Goal: Information Seeking & Learning: Understand process/instructions

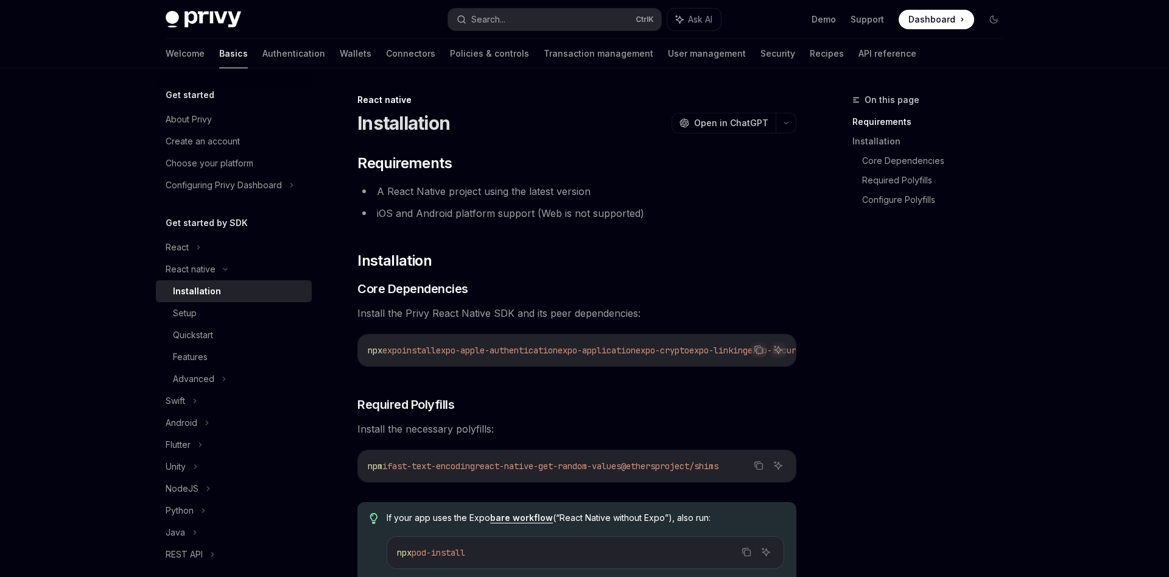
click at [195, 286] on div "Installation" at bounding box center [197, 291] width 48 height 15
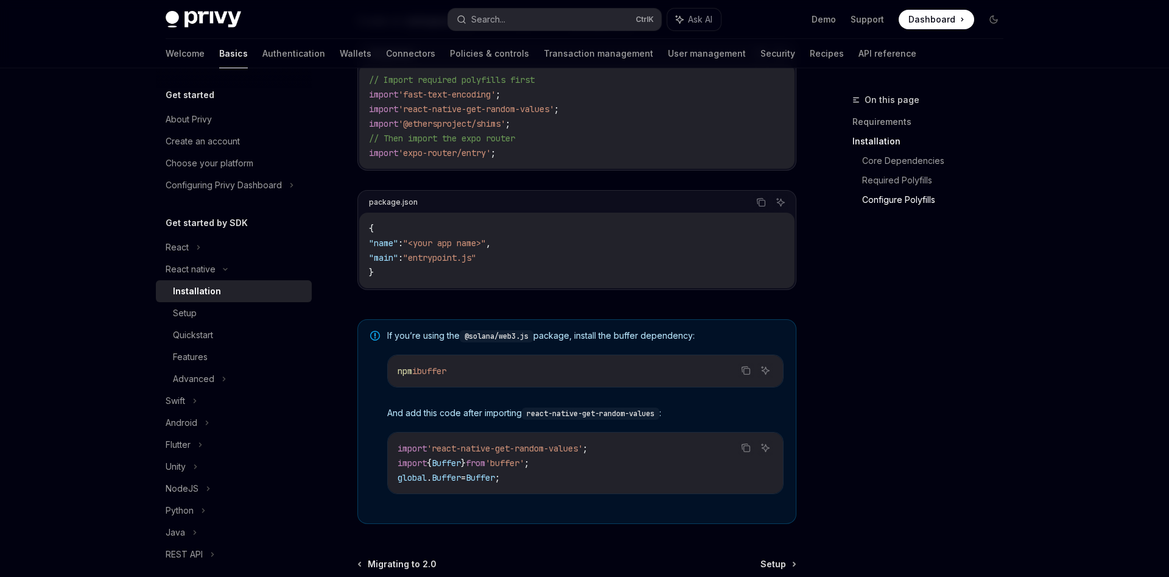
scroll to position [812, 0]
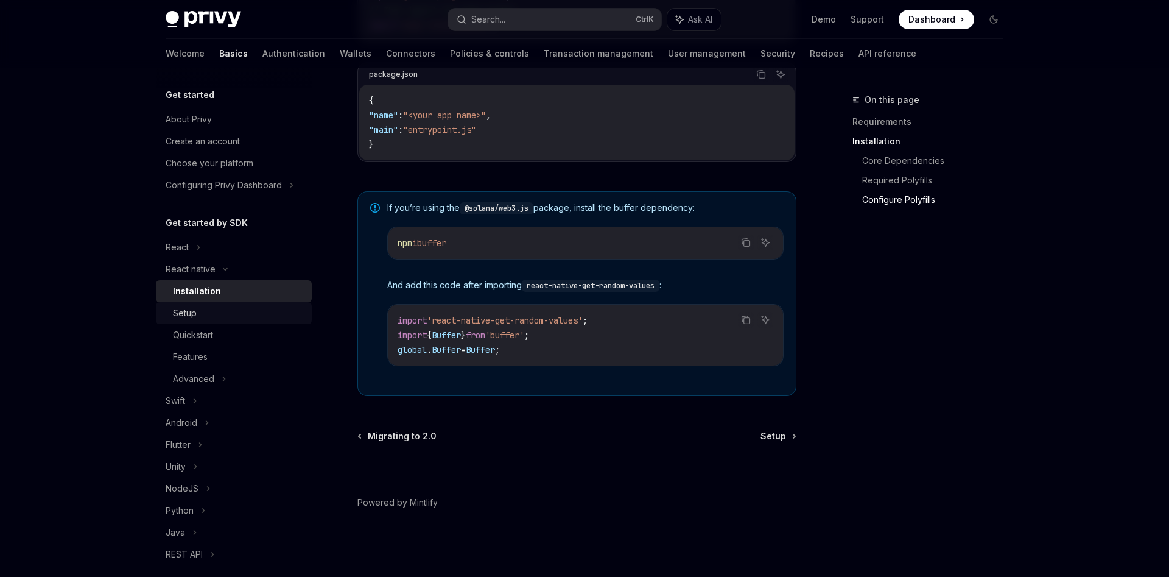
click at [184, 316] on div "Setup" at bounding box center [185, 313] width 24 height 15
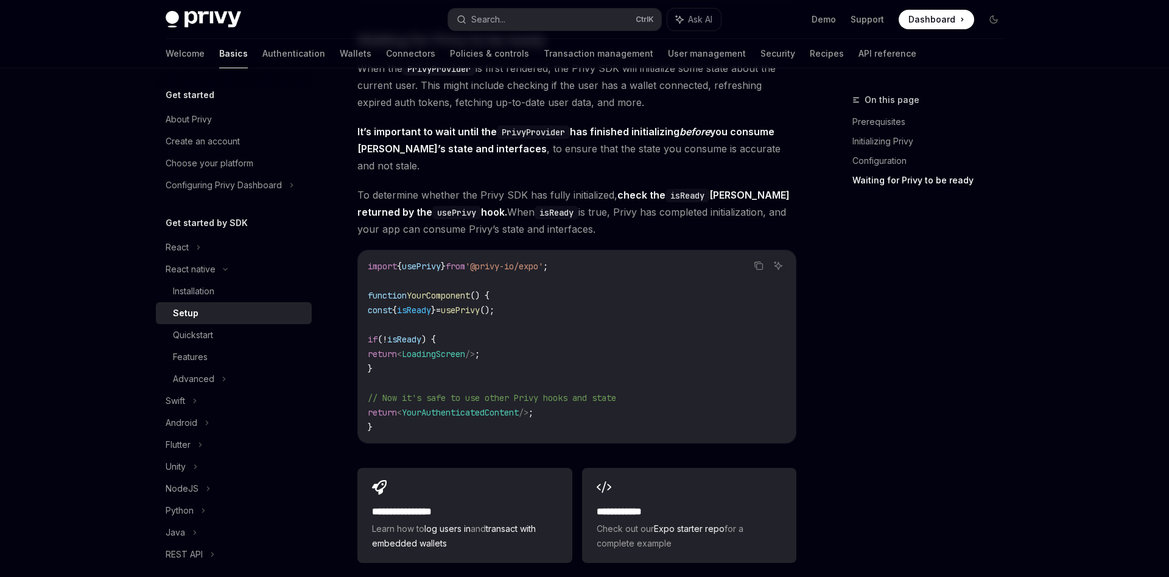
scroll to position [1056, 0]
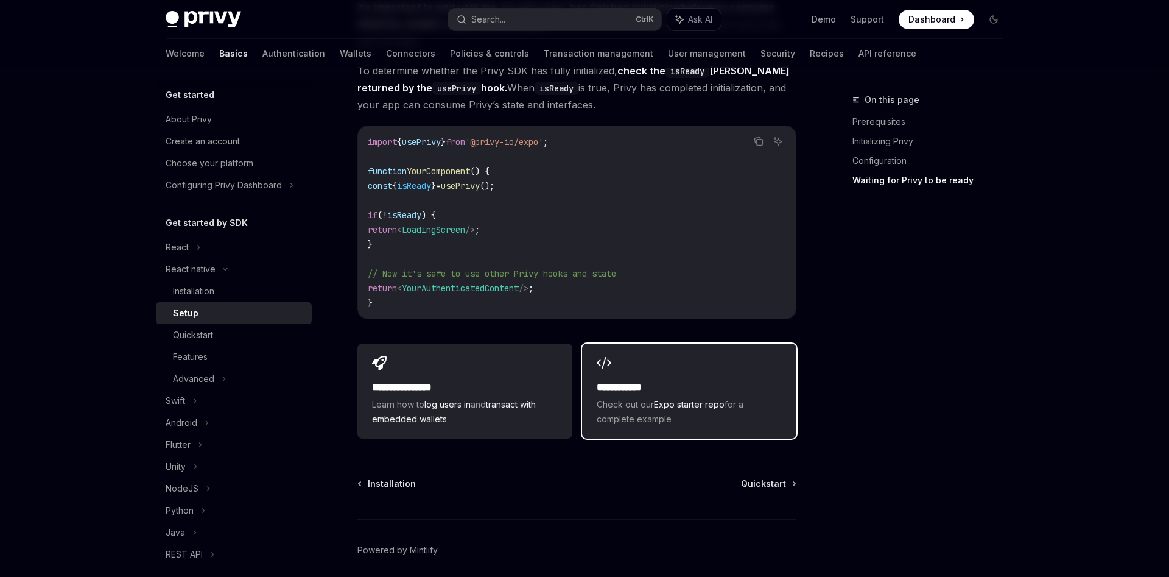
click at [631, 347] on div "**********" at bounding box center [689, 390] width 214 height 95
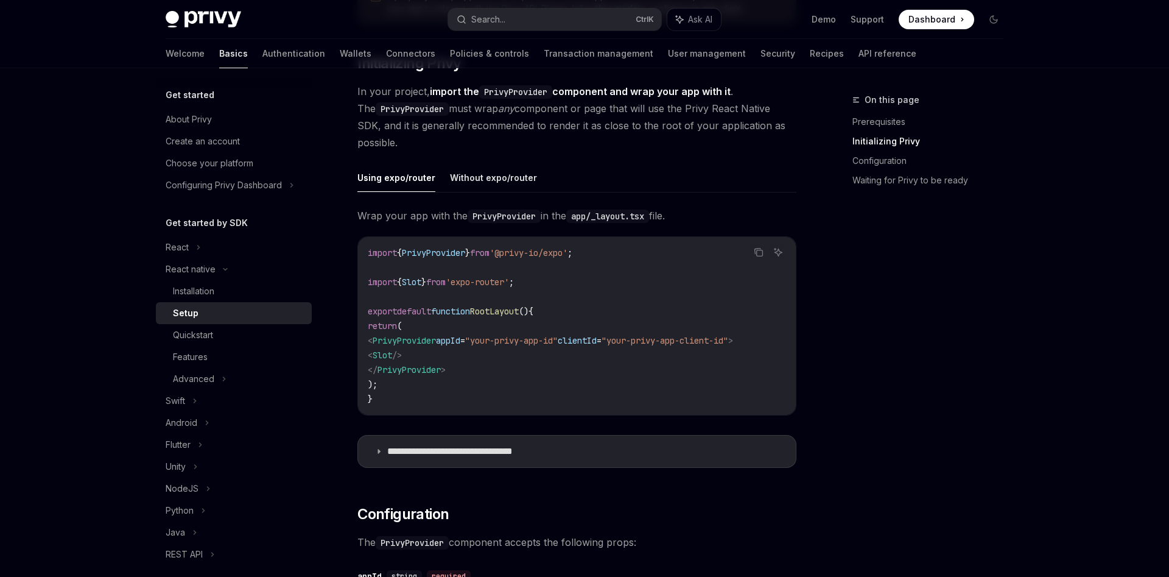
scroll to position [0, 0]
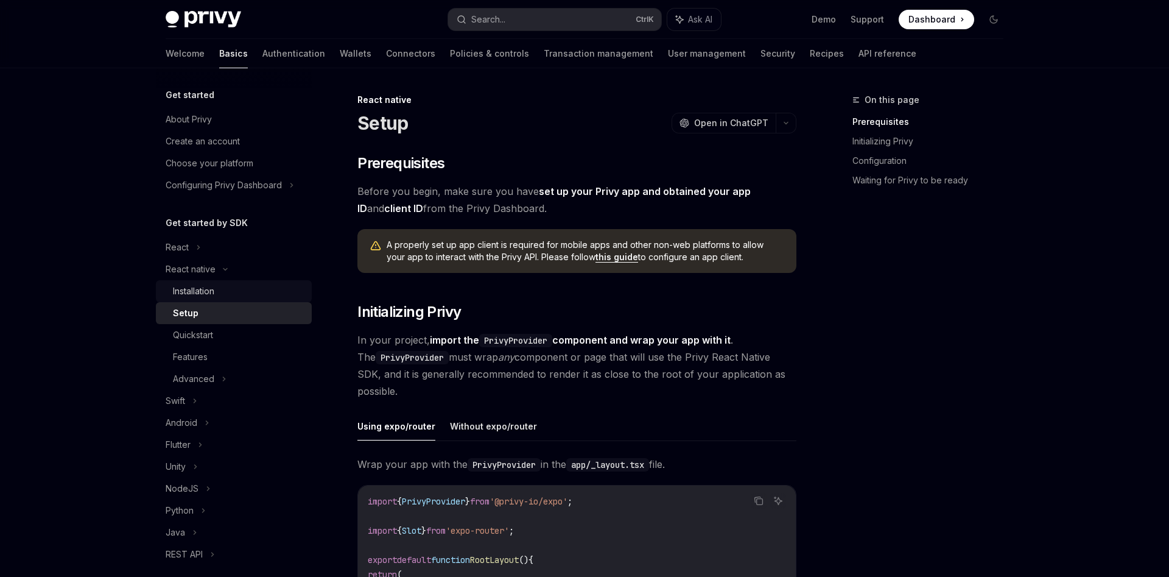
click at [228, 301] on link "Installation" at bounding box center [234, 291] width 156 height 22
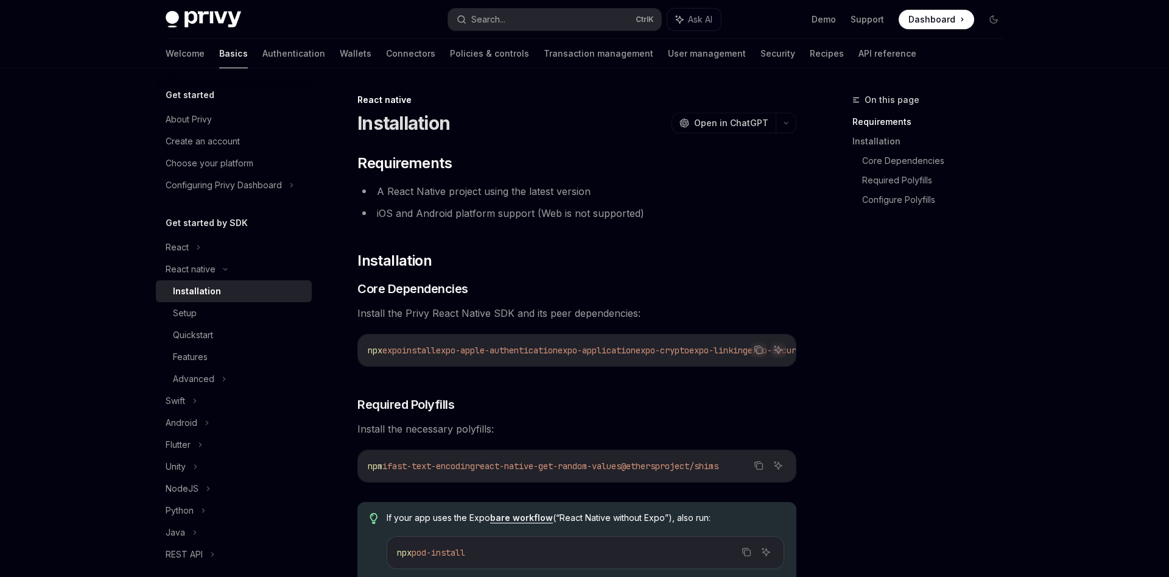
click at [227, 295] on div "Installation" at bounding box center [239, 291] width 132 height 15
type textarea "*"
click at [761, 351] on icon "Copy the contents from the code block" at bounding box center [759, 350] width 10 height 10
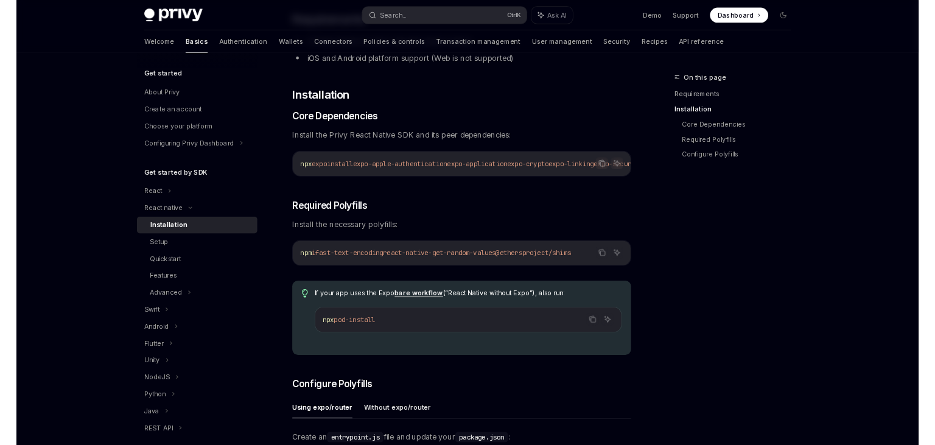
scroll to position [186, 0]
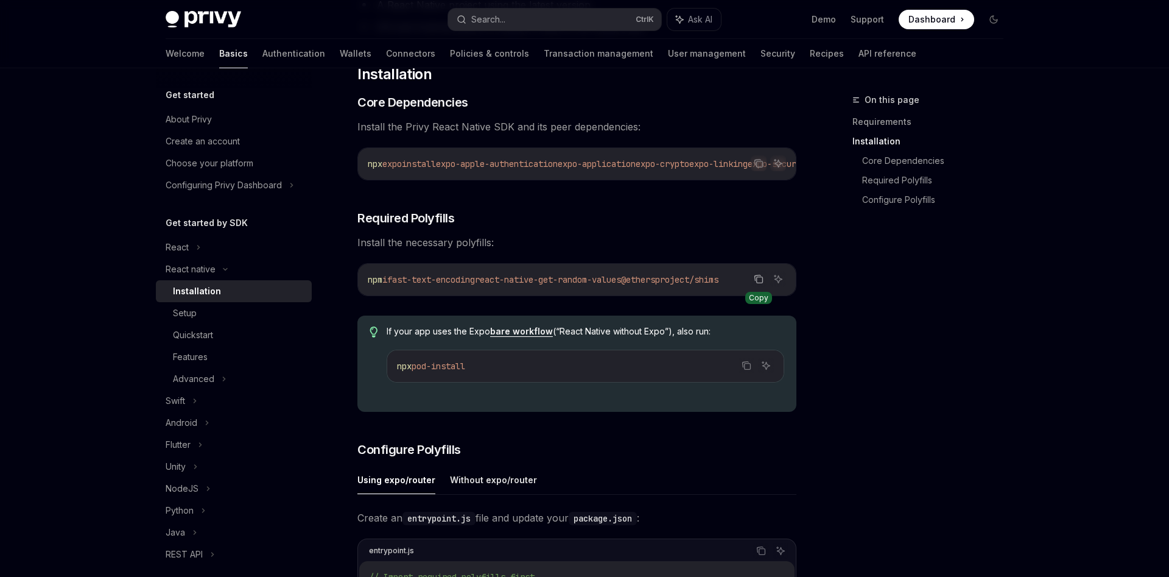
click at [760, 277] on icon "Copy the contents from the code block" at bounding box center [760, 280] width 6 height 6
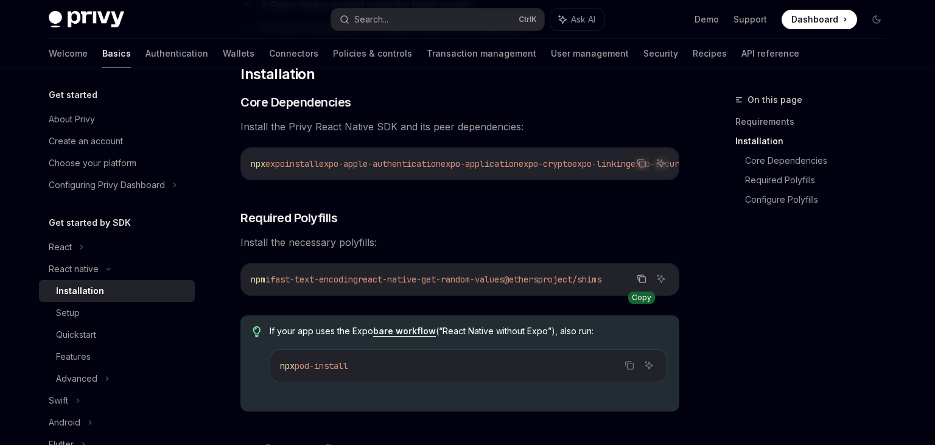
click at [649, 280] on button "Copy the contents from the code block" at bounding box center [642, 279] width 16 height 16
click at [645, 283] on icon "Copy the contents from the code block" at bounding box center [643, 280] width 6 height 6
click at [96, 316] on div "Setup" at bounding box center [122, 313] width 132 height 15
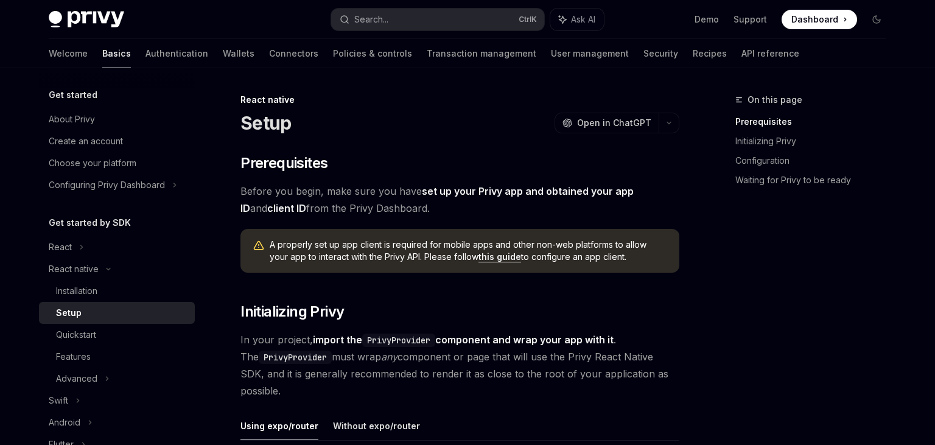
click at [69, 315] on div "Setup" at bounding box center [69, 313] width 26 height 15
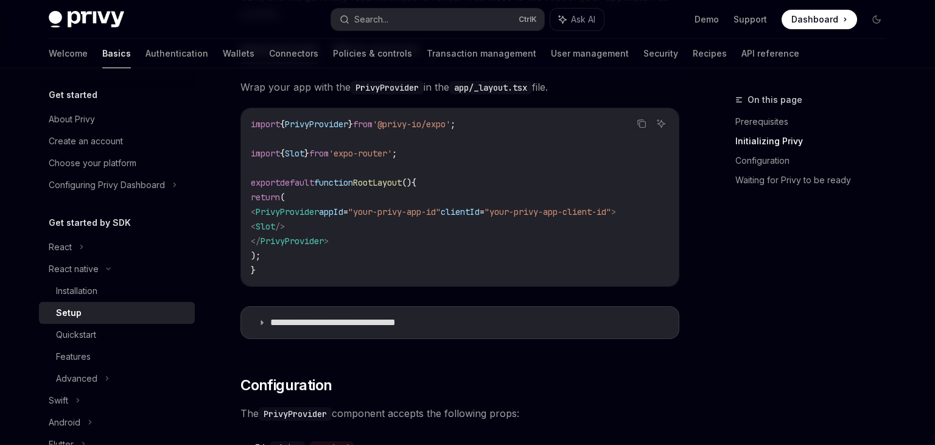
scroll to position [385, 0]
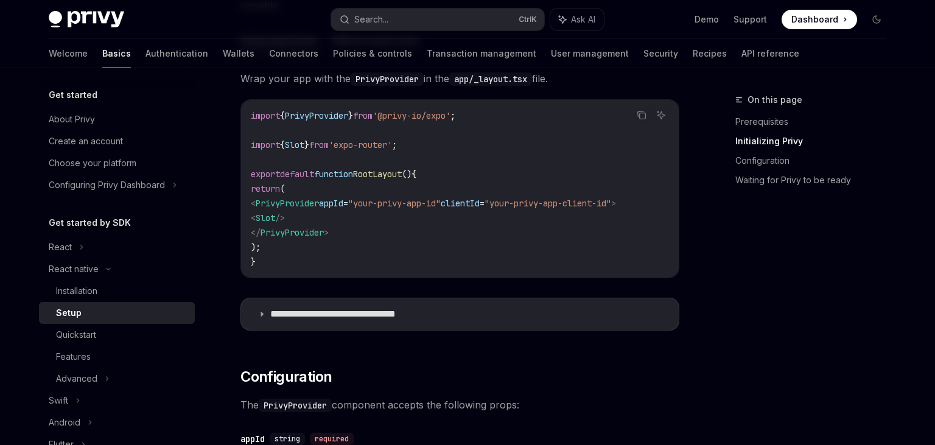
click at [275, 221] on span "Slot" at bounding box center [265, 218] width 19 height 11
copy span "Slot"
drag, startPoint x: 271, startPoint y: 202, endPoint x: 682, endPoint y: 202, distance: 411.0
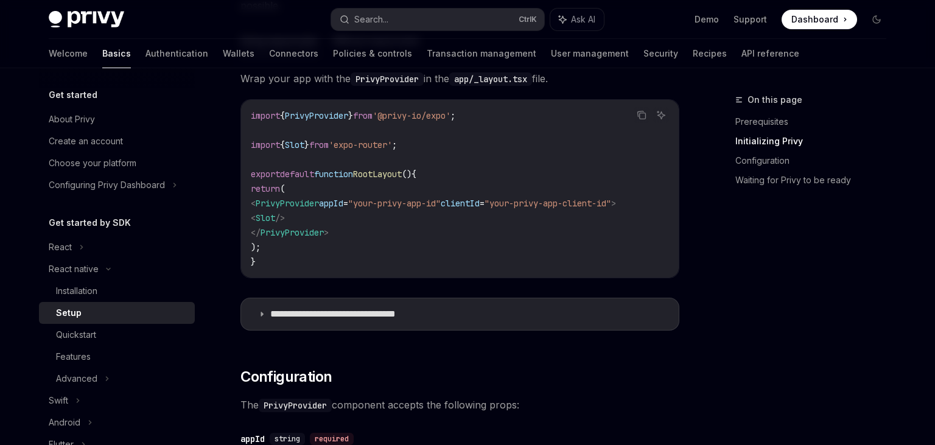
click at [679, 202] on div "import { PrivyProvider } from '@privy-io/expo' ; import { Slot } from 'expo-rou…" at bounding box center [460, 189] width 438 height 178
copy span "< PrivyProvider appId = "your-privy-app-id" clientId = "your-privy-app-client-i…"
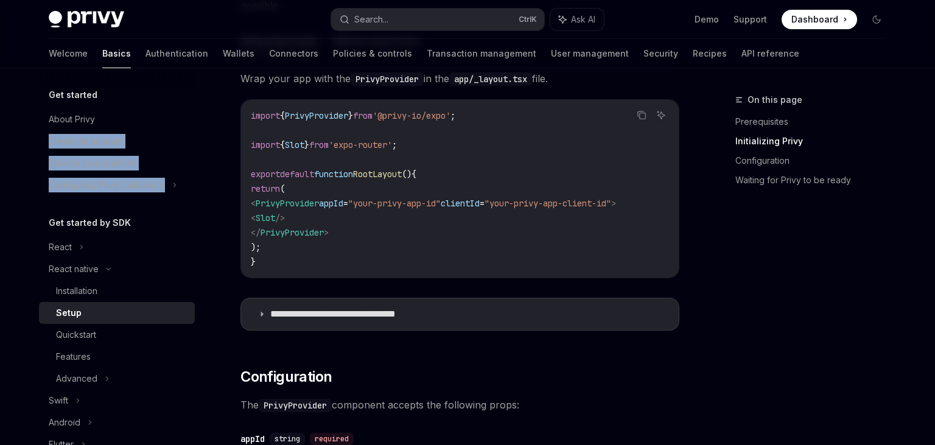
scroll to position [0, 0]
drag, startPoint x: 479, startPoint y: 116, endPoint x: 205, endPoint y: 116, distance: 274.0
click at [241, 116] on div "import { PrivyProvider } from '@privy-io/expo' ; import { Slot } from 'expo-rou…" at bounding box center [460, 189] width 438 height 178
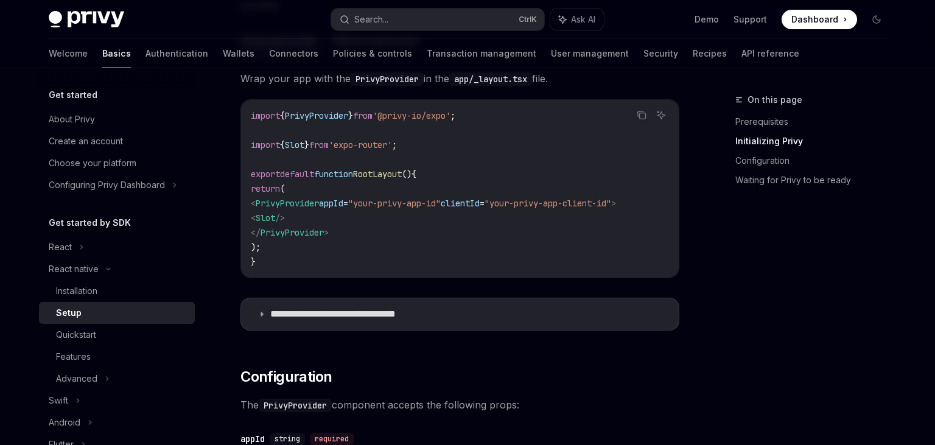
drag, startPoint x: 516, startPoint y: 127, endPoint x: 497, endPoint y: 127, distance: 18.9
click at [515, 127] on code "import { PrivyProvider } from '@privy-io/expo' ; import { Slot } from 'expo-rou…" at bounding box center [460, 188] width 418 height 161
drag, startPoint x: 495, startPoint y: 117, endPoint x: 241, endPoint y: 119, distance: 253.9
click at [241, 119] on div "import { PrivyProvider } from '@privy-io/expo' ; import { Slot } from 'expo-rou…" at bounding box center [460, 189] width 438 height 178
copy span "import { PrivyProvider } from '@privy-io/expo' ;"
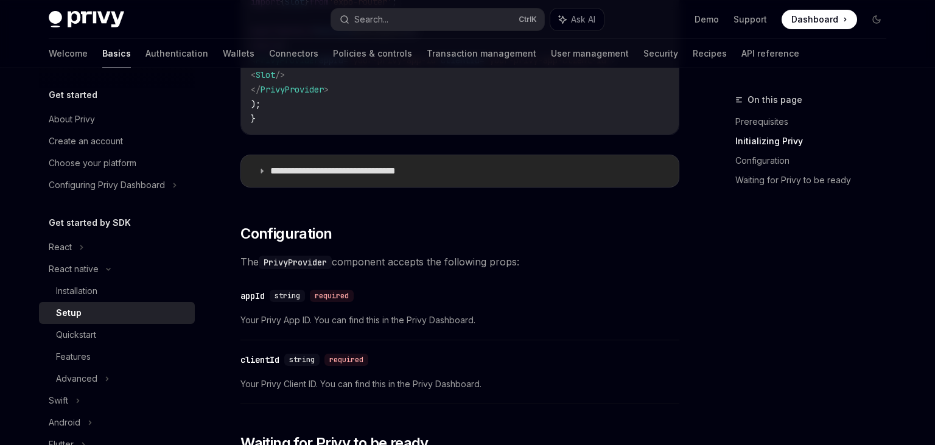
scroll to position [643, 0]
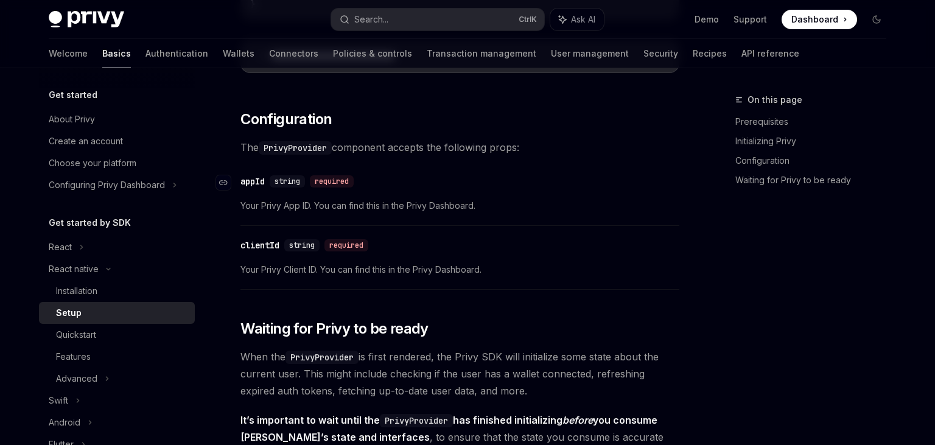
click at [280, 178] on span "string" at bounding box center [288, 182] width 26 height 10
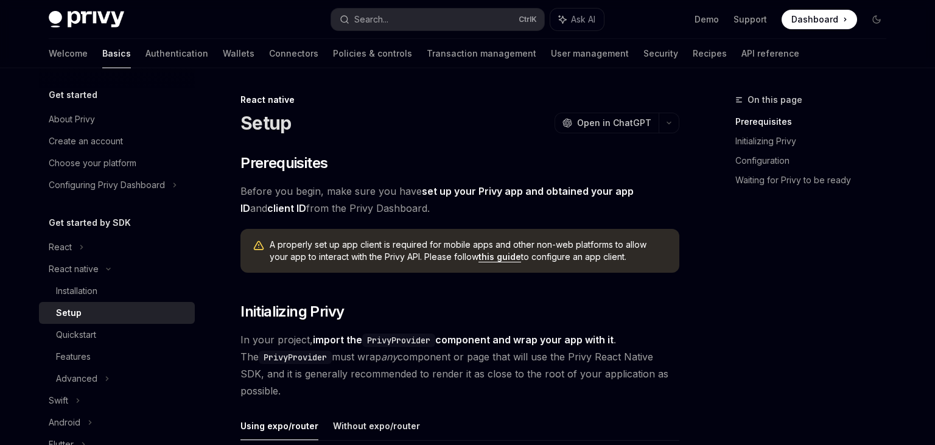
scroll to position [64, 0]
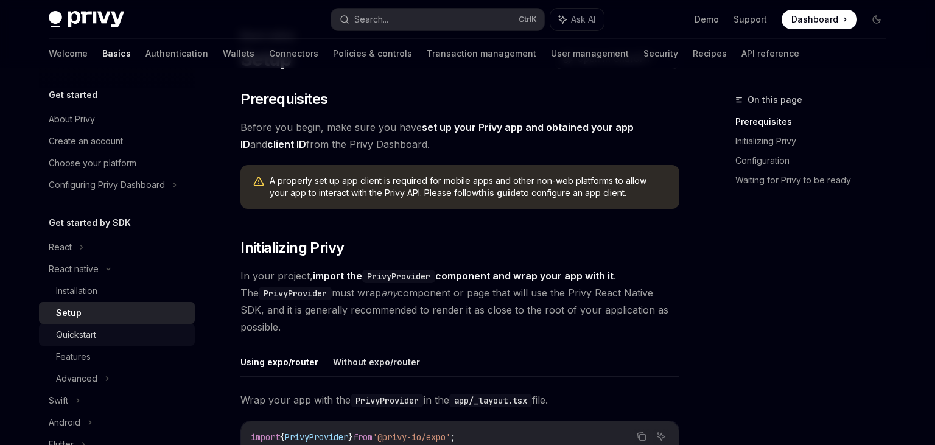
click at [92, 340] on div "Quickstart" at bounding box center [76, 335] width 40 height 15
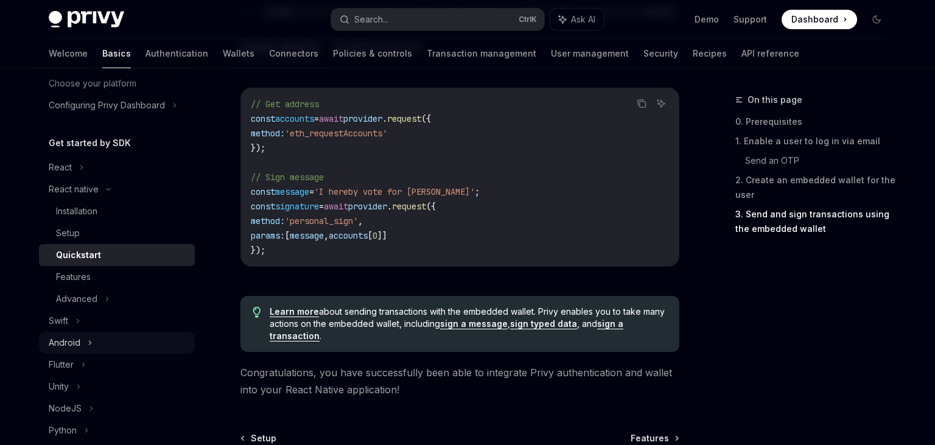
scroll to position [140, 0]
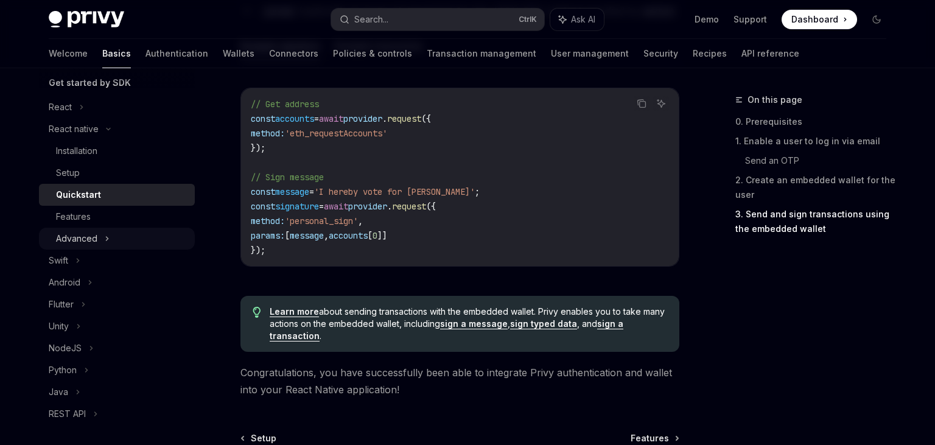
click at [102, 242] on div "Advanced" at bounding box center [117, 239] width 156 height 22
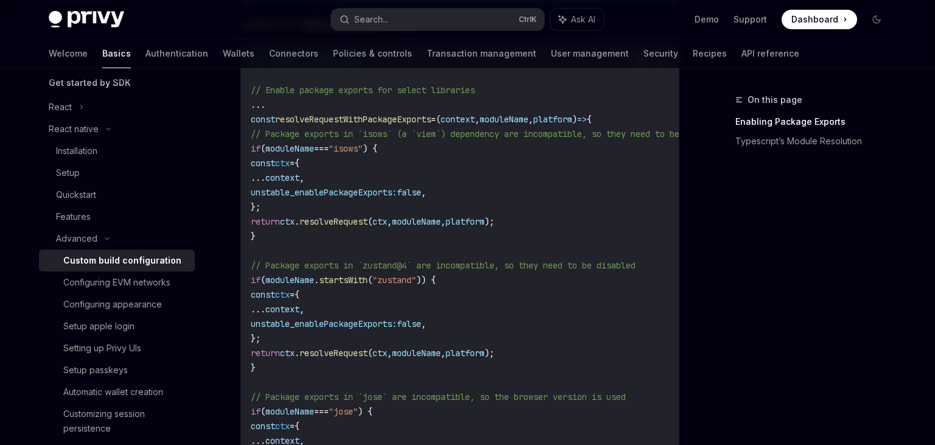
scroll to position [514, 0]
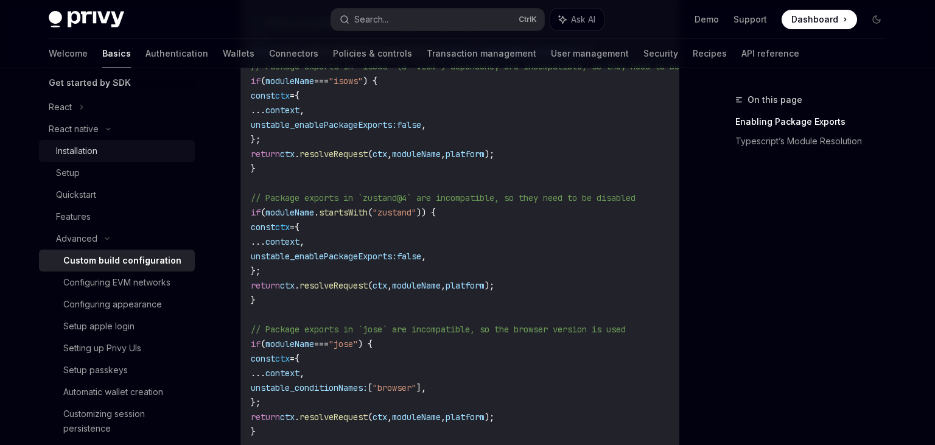
click at [86, 152] on div "Installation" at bounding box center [76, 151] width 41 height 15
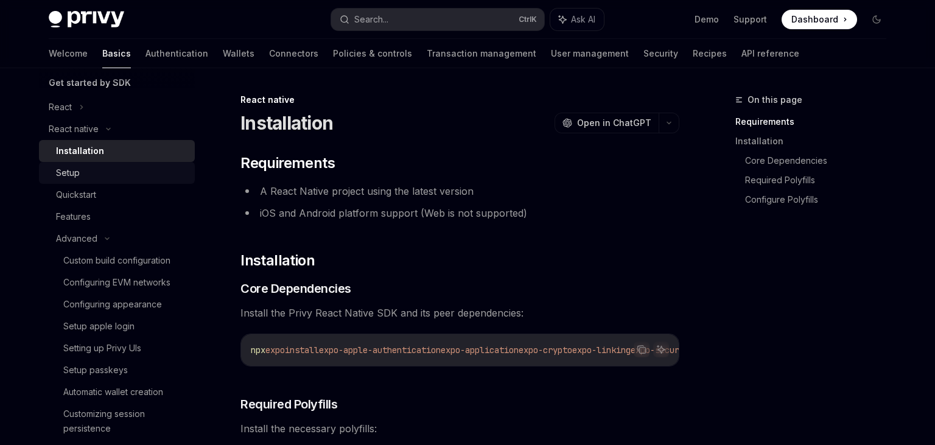
click at [71, 178] on div "Setup" at bounding box center [68, 173] width 24 height 15
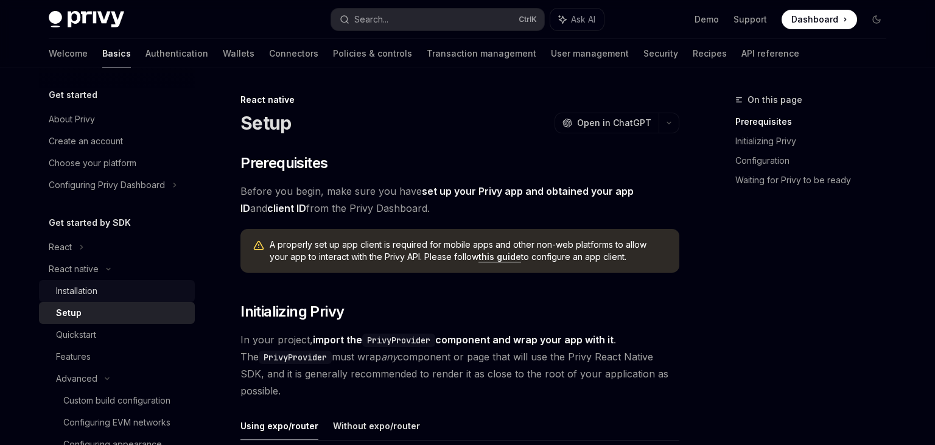
click at [86, 296] on div "Installation" at bounding box center [76, 291] width 41 height 15
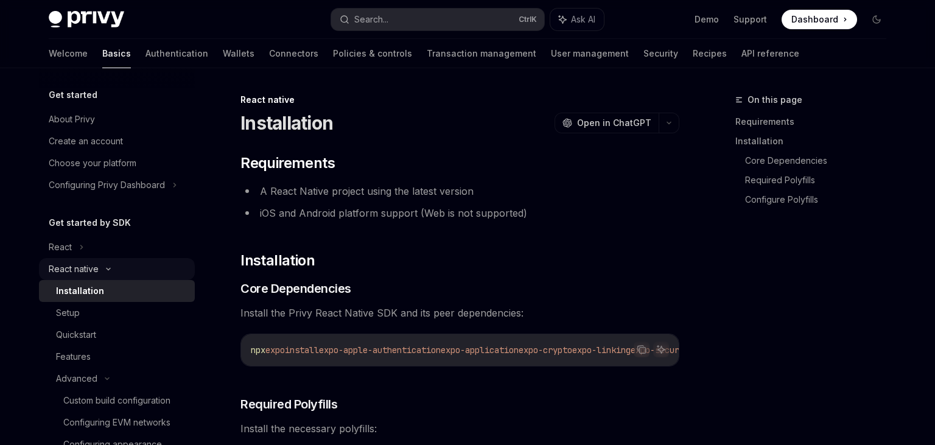
type textarea "*"
click at [639, 350] on icon "Copy the contents from the code block" at bounding box center [642, 350] width 10 height 10
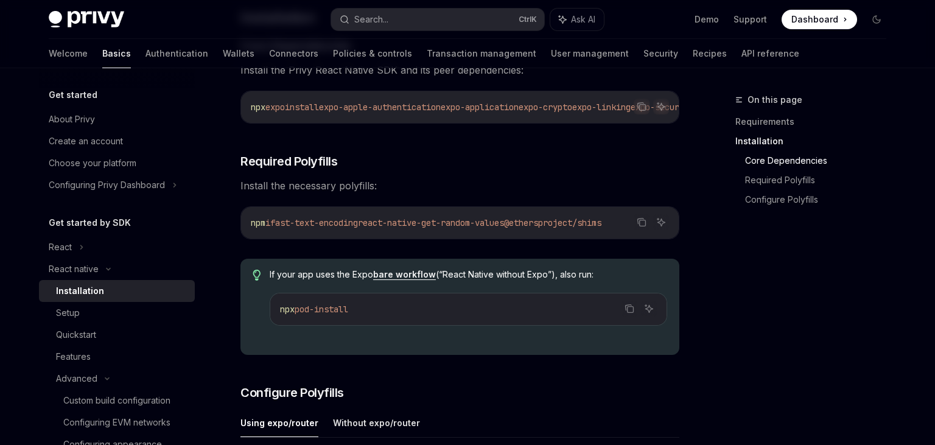
scroll to position [192, 0]
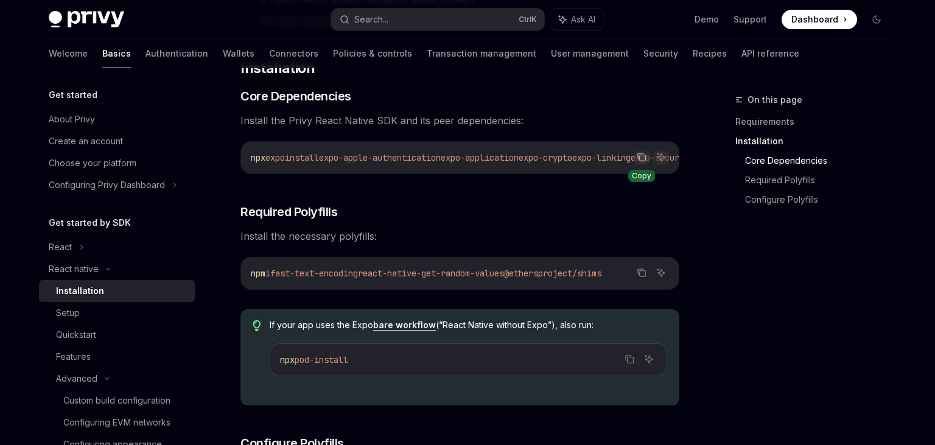
click at [640, 160] on icon "Copy the contents from the code block" at bounding box center [643, 158] width 6 height 6
click at [644, 272] on icon "Copy the contents from the code block" at bounding box center [642, 273] width 10 height 10
